Goal: Task Accomplishment & Management: Complete application form

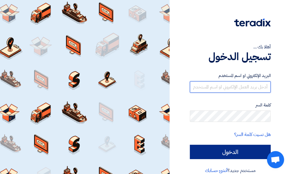
type input "[PERSON_NAME][EMAIL_ADDRESS][DOMAIN_NAME][GEOGRAPHIC_DATA]"
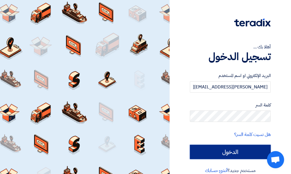
click at [253, 155] on input "الدخول" at bounding box center [230, 151] width 81 height 14
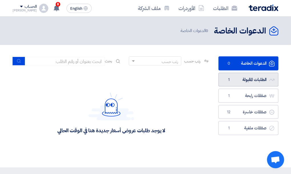
click at [239, 80] on link "الطلبات المقبولة الطلبات المقبولة 1" at bounding box center [248, 80] width 60 height 14
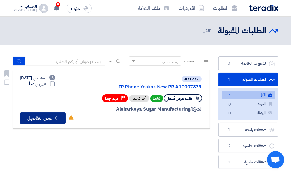
click at [33, 115] on button "Check details عرض التفاصيل" at bounding box center [43, 117] width 46 height 11
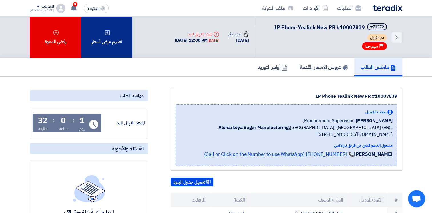
click at [106, 36] on div "تقديم عرض أسعار" at bounding box center [106, 37] width 51 height 41
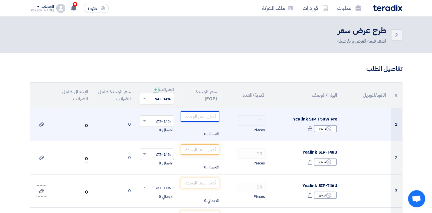
click at [197, 118] on input "number" at bounding box center [200, 116] width 39 height 10
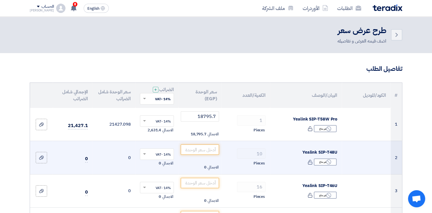
click at [108, 152] on td "0" at bounding box center [113, 157] width 43 height 33
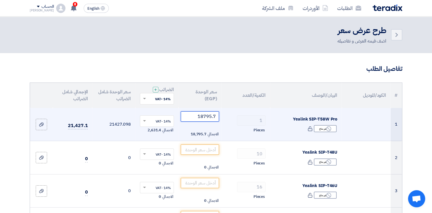
click at [211, 116] on input "18795.7" at bounding box center [200, 116] width 39 height 10
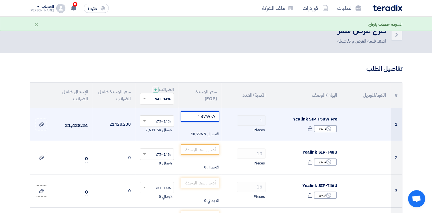
drag, startPoint x: 211, startPoint y: 117, endPoint x: 216, endPoint y: 117, distance: 5.1
click at [216, 117] on input "18796.7" at bounding box center [200, 116] width 39 height 10
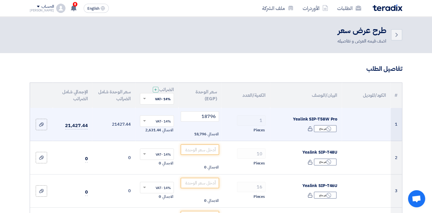
click at [224, 127] on td "1 Pieces" at bounding box center [245, 124] width 49 height 33
click at [217, 116] on input "18796" at bounding box center [200, 116] width 39 height 10
click at [216, 116] on input "18796" at bounding box center [200, 116] width 39 height 10
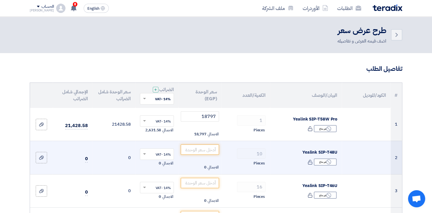
click at [103, 156] on td "0" at bounding box center [113, 157] width 43 height 33
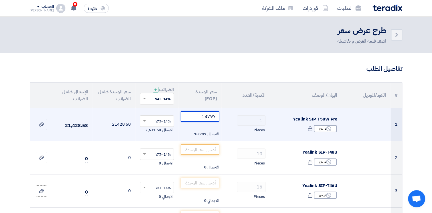
click at [216, 116] on input "18797" at bounding box center [200, 116] width 39 height 10
type input "1"
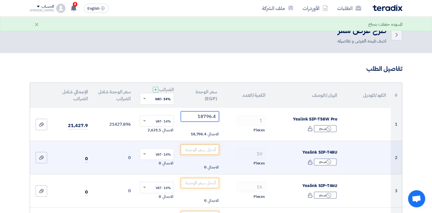
type input "18796.4"
click at [116, 164] on td "0" at bounding box center [113, 157] width 43 height 33
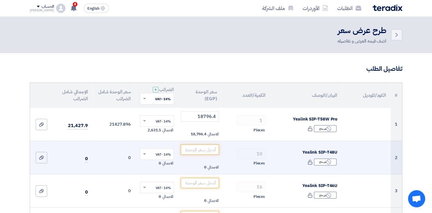
scroll to position [29, 0]
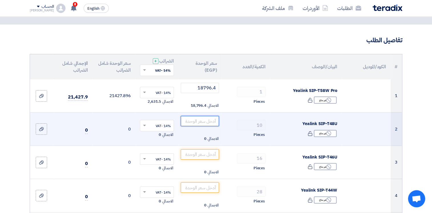
click at [203, 121] on input "number" at bounding box center [200, 121] width 39 height 10
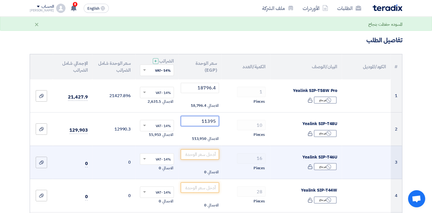
type input "11395"
click at [202, 170] on div "الاجمالي 0" at bounding box center [200, 172] width 39 height 7
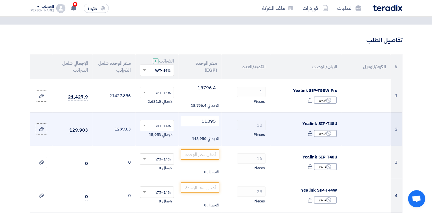
scroll to position [57, 0]
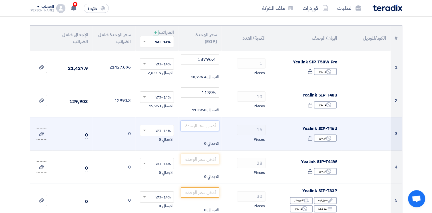
click at [202, 126] on input "number" at bounding box center [200, 126] width 39 height 10
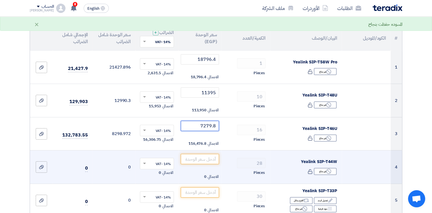
type input "7279.8"
click at [116, 160] on td "0" at bounding box center [113, 166] width 43 height 33
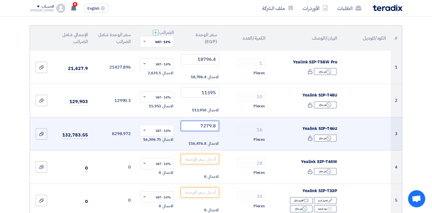
drag, startPoint x: 200, startPoint y: 126, endPoint x: 220, endPoint y: 126, distance: 20.6
click at [220, 126] on td "7279.8 الاجمالي 116,476.8" at bounding box center [199, 133] width 43 height 33
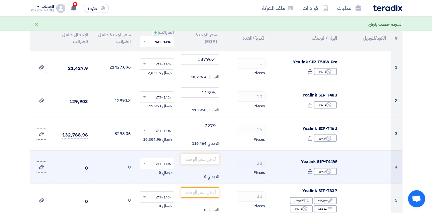
click at [115, 161] on td "0" at bounding box center [113, 166] width 43 height 33
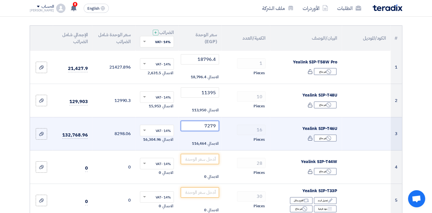
drag, startPoint x: 211, startPoint y: 126, endPoint x: 215, endPoint y: 126, distance: 3.7
click at [215, 126] on input "7279" at bounding box center [200, 126] width 39 height 10
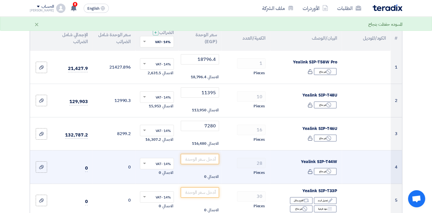
click at [118, 150] on td "0" at bounding box center [113, 166] width 43 height 33
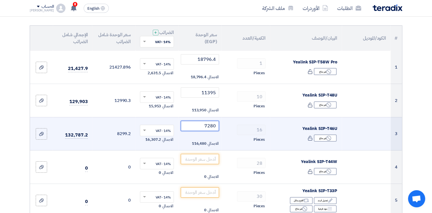
click at [215, 125] on input "7280" at bounding box center [200, 126] width 39 height 10
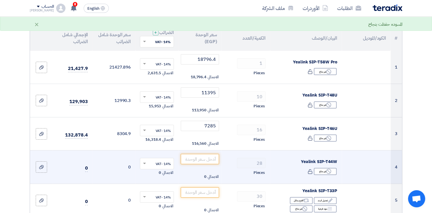
click at [115, 150] on td "0" at bounding box center [113, 166] width 43 height 33
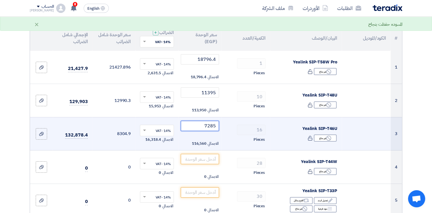
click at [216, 126] on input "7285" at bounding box center [200, 126] width 39 height 10
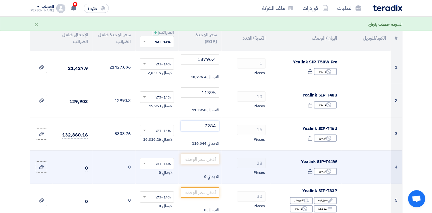
type input "7284"
click at [115, 157] on td "0" at bounding box center [113, 166] width 43 height 33
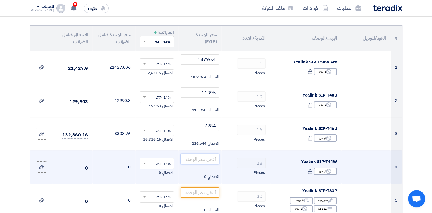
click at [197, 159] on input "number" at bounding box center [200, 159] width 39 height 10
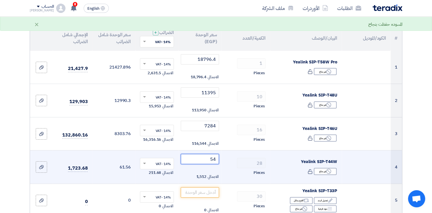
type input "5"
type input "5450"
click at [119, 173] on td "6213" at bounding box center [113, 166] width 43 height 33
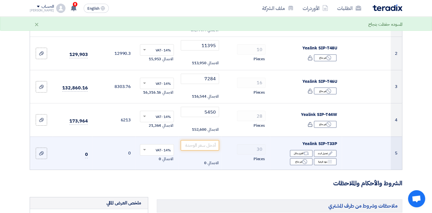
scroll to position [114, 0]
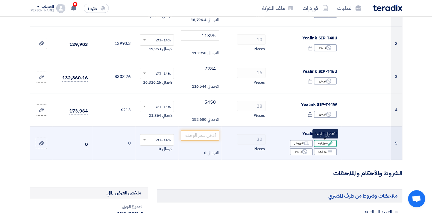
click at [291, 143] on div "Edit تعديل البند" at bounding box center [325, 143] width 23 height 7
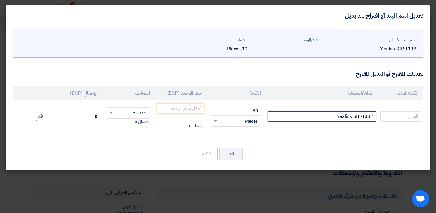
click at [291, 117] on input "Yealink SIP-T33P" at bounding box center [322, 116] width 108 height 10
paste input "1"
type input "Yealink SIP-T31P"
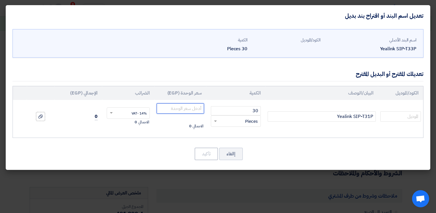
click at [177, 109] on input "number" at bounding box center [180, 108] width 47 height 10
type input "1688"
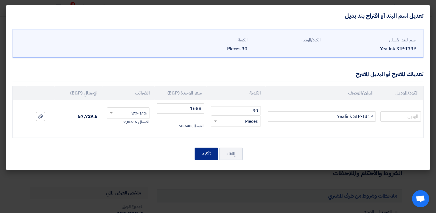
click at [209, 154] on button "تأكيد" at bounding box center [206, 154] width 23 height 13
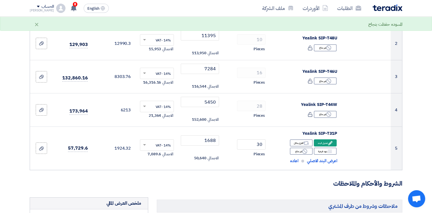
click at [102, 173] on form "تفاصيل الطلب # الكود/الموديل البيان/الوصف الكمية/العدد سعر الوحدة (EGP) الضرائب…" at bounding box center [216, 190] width 373 height 481
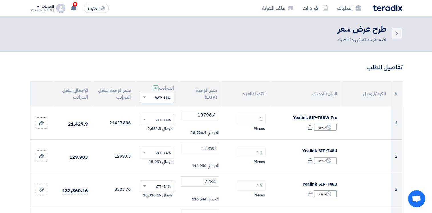
scroll to position [0, 0]
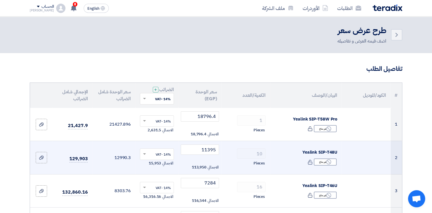
click at [80, 146] on td "129,903" at bounding box center [72, 157] width 39 height 33
drag, startPoint x: 83, startPoint y: 145, endPoint x: 84, endPoint y: 151, distance: 6.7
click at [84, 151] on td "129,903" at bounding box center [72, 157] width 39 height 33
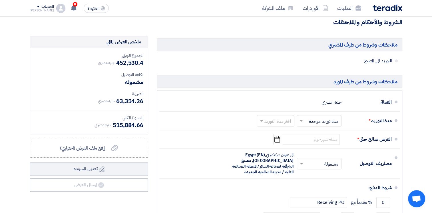
scroll to position [285, 0]
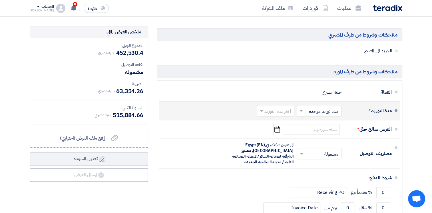
click at [291, 109] on span at bounding box center [300, 111] width 7 height 6
click at [264, 110] on span at bounding box center [260, 111] width 7 height 6
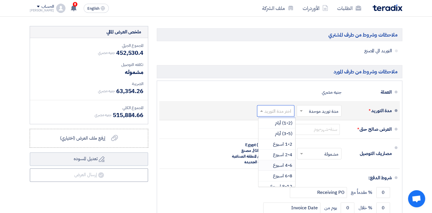
scroll to position [29, 0]
click at [283, 156] on span "8-12 اسبوع" at bounding box center [281, 157] width 22 height 7
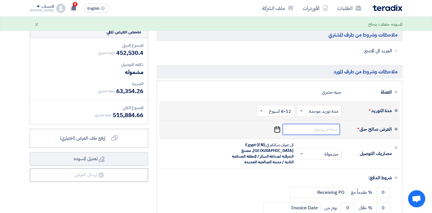
click at [291, 130] on input at bounding box center [311, 129] width 57 height 11
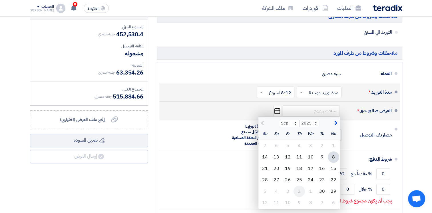
scroll to position [314, 0]
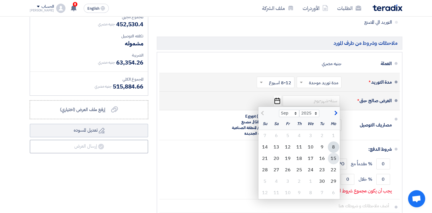
click at [291, 156] on div "15" at bounding box center [333, 158] width 11 height 11
type input "[DATE]"
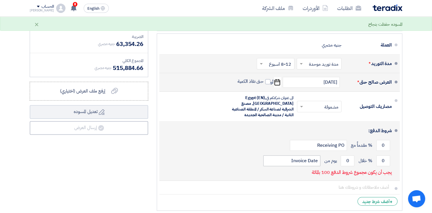
scroll to position [343, 0]
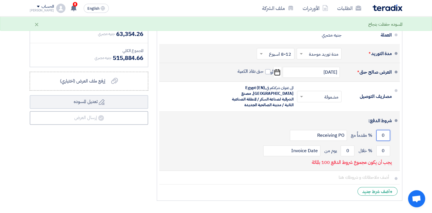
click at [291, 133] on input "0" at bounding box center [383, 135] width 14 height 11
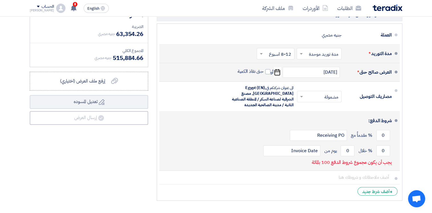
click at [291, 141] on div "0 % مقدماً مع Receiving PO" at bounding box center [278, 135] width 228 height 15
drag, startPoint x: 381, startPoint y: 149, endPoint x: 386, endPoint y: 148, distance: 4.9
click at [291, 148] on input "0" at bounding box center [383, 150] width 14 height 11
type input "100"
click at [291, 149] on input "0" at bounding box center [348, 150] width 14 height 11
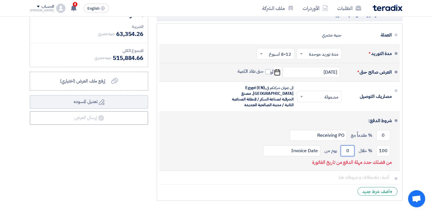
click at [291, 149] on input "0" at bounding box center [348, 150] width 14 height 11
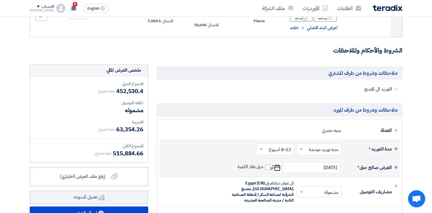
scroll to position [257, 0]
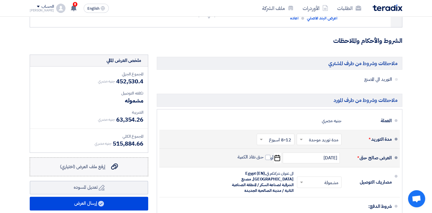
type input "30"
click at [89, 169] on span "إرفع ملف العرض (اختياري)" at bounding box center [82, 166] width 45 height 7
click at [0, 0] on input "إرفع ملف العرض (اختياري) إرفع ملف العرض (اختياري)" at bounding box center [0, 0] width 0 height 0
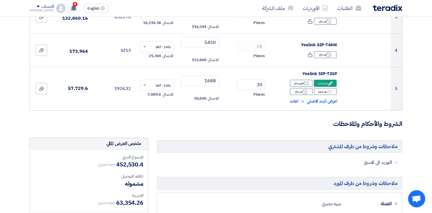
scroll to position [143, 0]
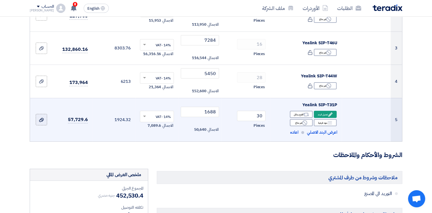
click at [42, 120] on icon at bounding box center [41, 120] width 5 height 5
click at [0, 0] on input "file" at bounding box center [0, 0] width 0 height 0
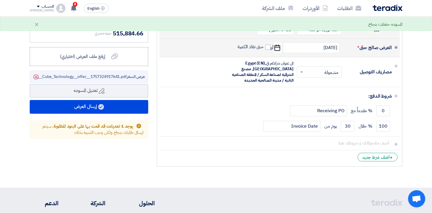
scroll to position [400, 0]
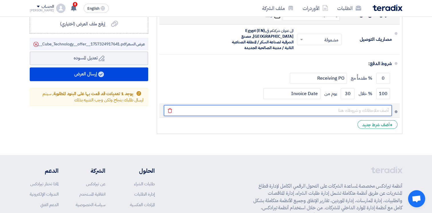
click at [291, 108] on input "text" at bounding box center [278, 110] width 228 height 11
type input "f"
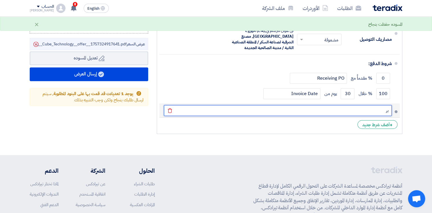
type input "ب"
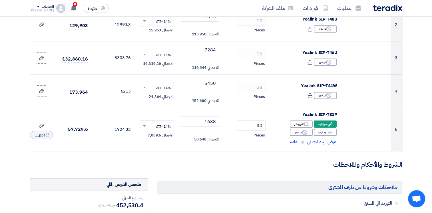
scroll to position [143, 0]
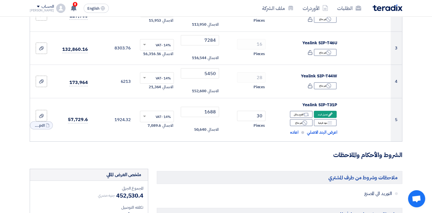
click at [179, 156] on h3 "الشروط والأحكام والملاحظات" at bounding box center [216, 155] width 373 height 9
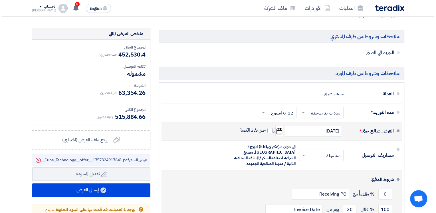
scroll to position [314, 0]
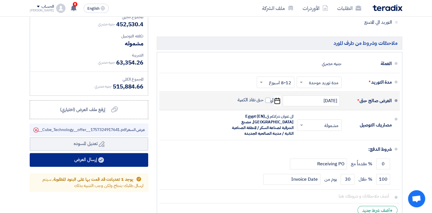
click at [77, 160] on button "إرسال العرض" at bounding box center [89, 160] width 118 height 14
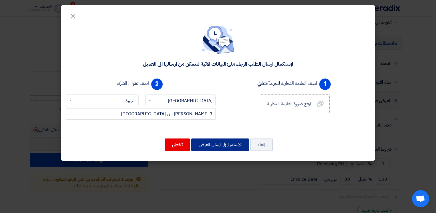
click at [217, 143] on button "الإستمرار في ارسال العرض" at bounding box center [220, 144] width 58 height 13
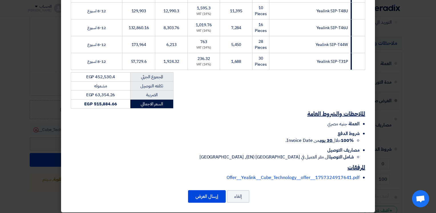
scroll to position [131, 0]
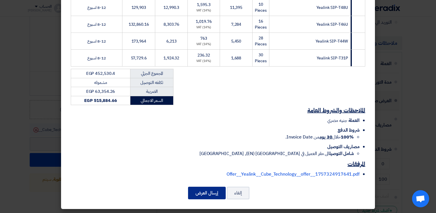
click at [208, 173] on button "إرسال العرض" at bounding box center [207, 193] width 38 height 13
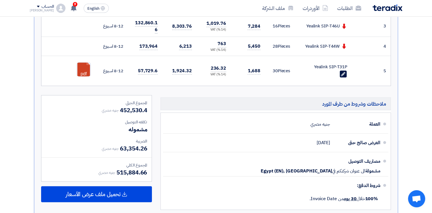
scroll to position [257, 0]
